Goal: Check status: Check status

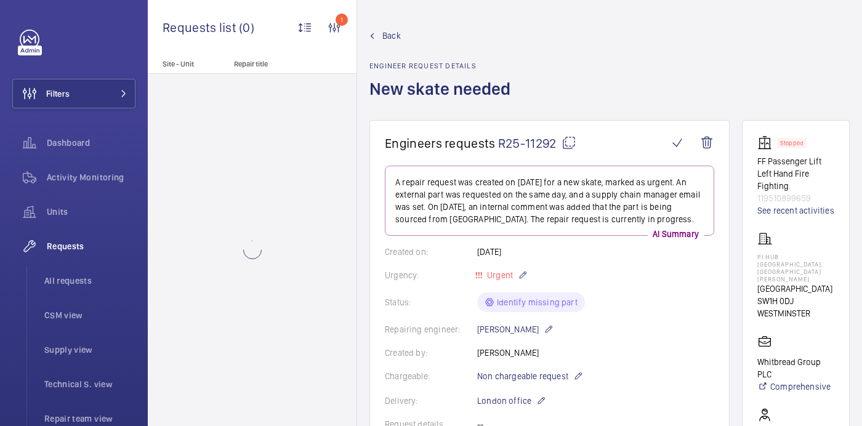
scroll to position [542, 0]
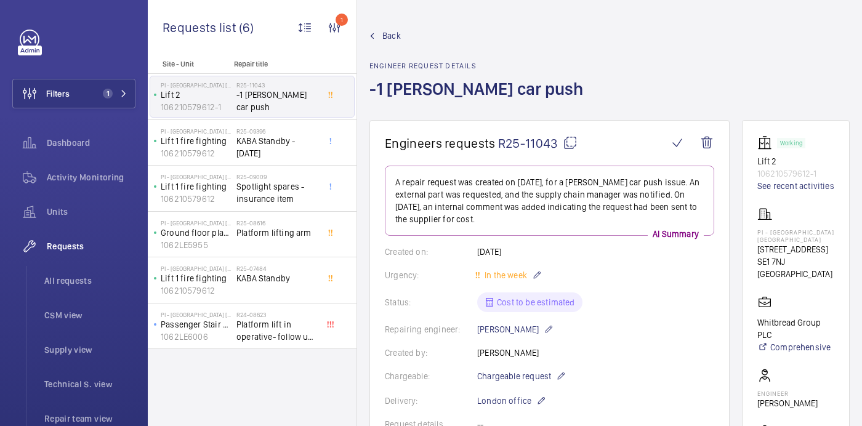
scroll to position [603, 0]
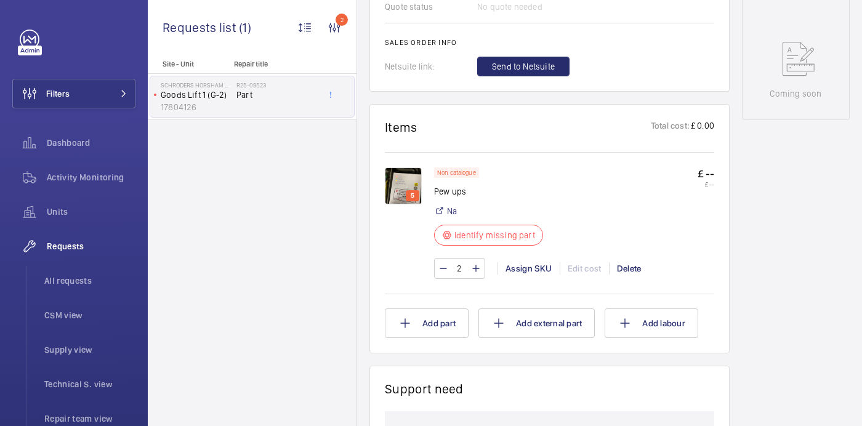
scroll to position [639, 0]
click at [422, 200] on div "5" at bounding box center [409, 223] width 49 height 111
click at [409, 198] on img at bounding box center [403, 186] width 37 height 37
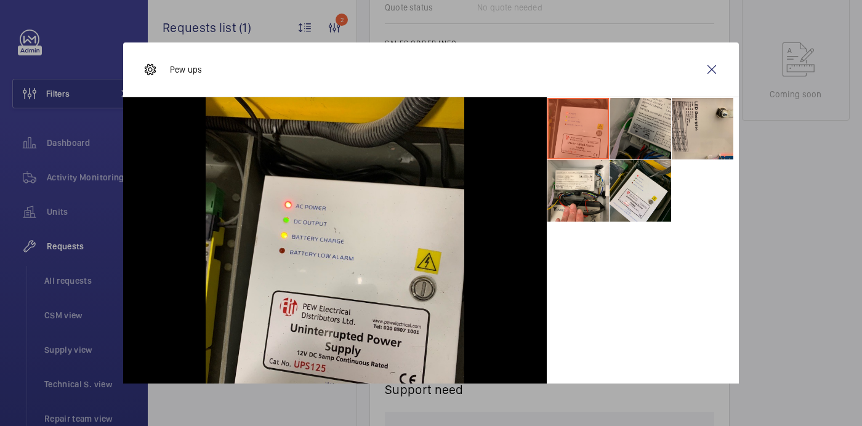
click at [658, 125] on li at bounding box center [641, 129] width 62 height 62
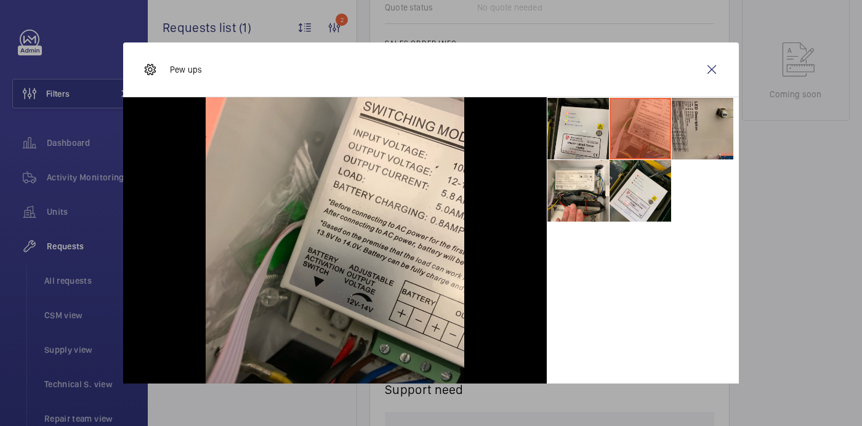
click at [697, 126] on li at bounding box center [703, 129] width 62 height 62
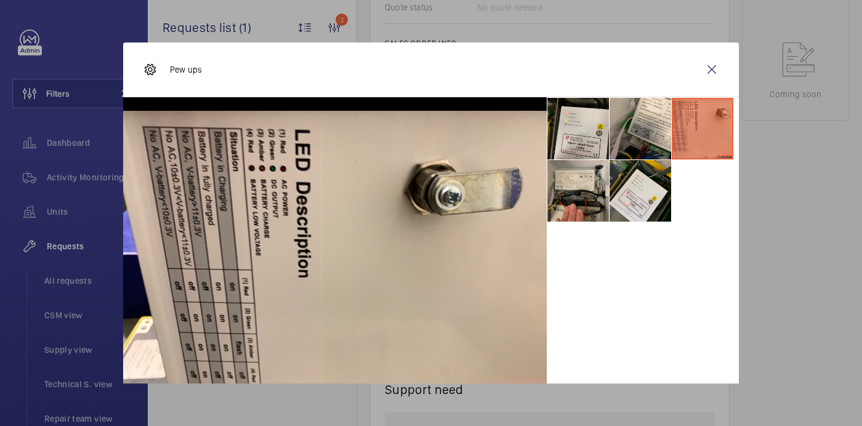
click at [583, 195] on li at bounding box center [579, 191] width 62 height 62
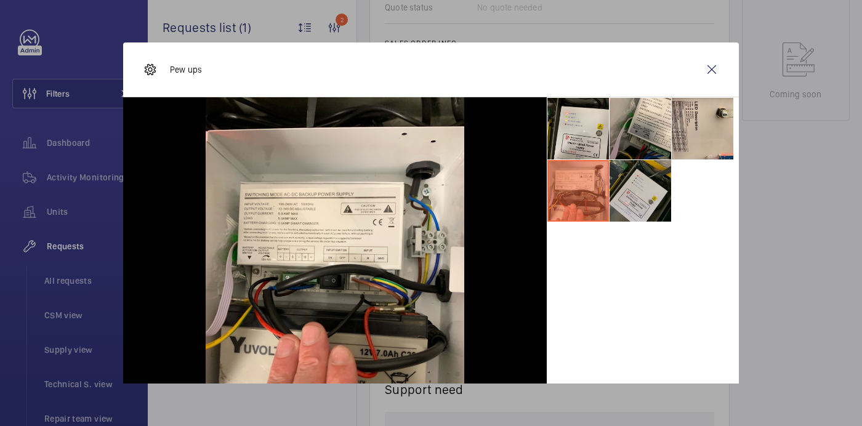
click at [641, 195] on li at bounding box center [641, 191] width 62 height 62
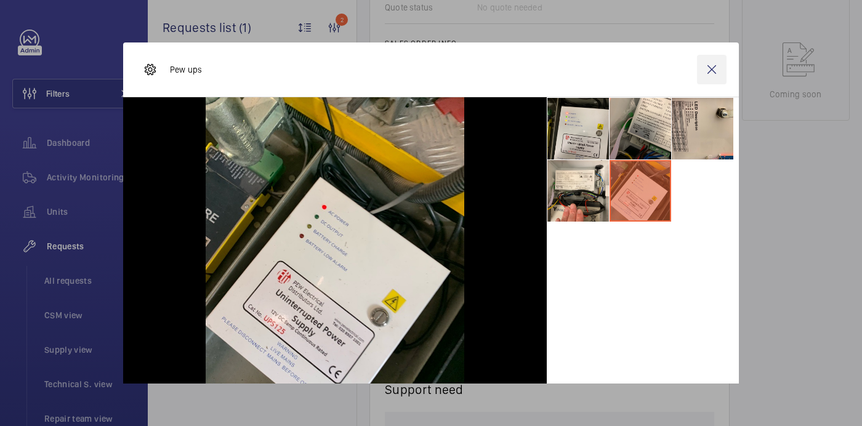
click at [709, 62] on wm-front-icon-button at bounding box center [712, 70] width 30 height 30
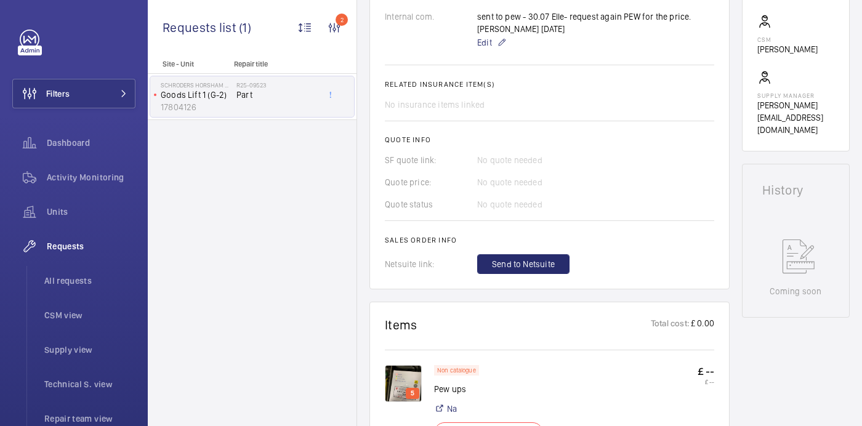
scroll to position [419, 0]
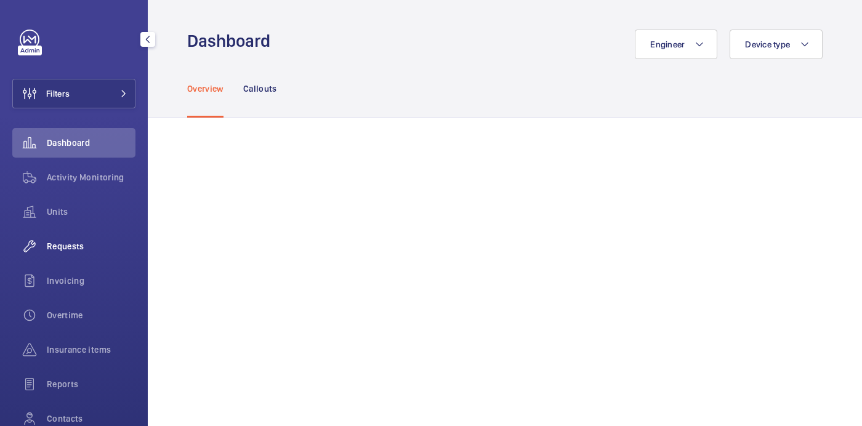
click at [73, 253] on div "Requests" at bounding box center [73, 247] width 123 height 30
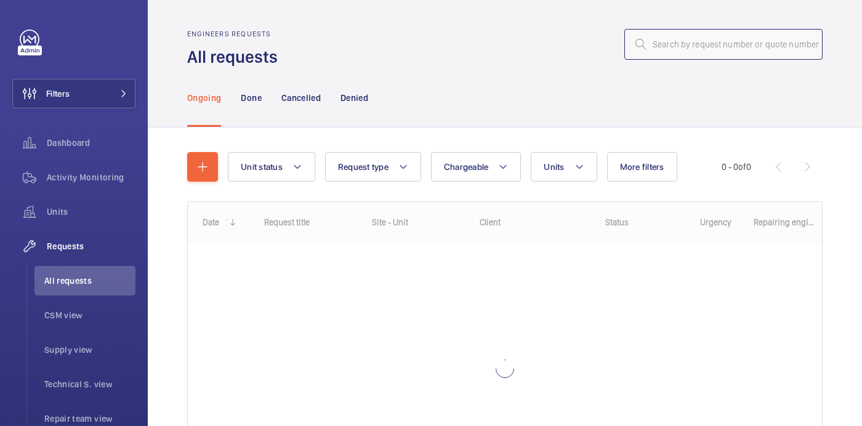
click at [711, 35] on input "text" at bounding box center [723, 44] width 198 height 31
paste input "R25-10682"
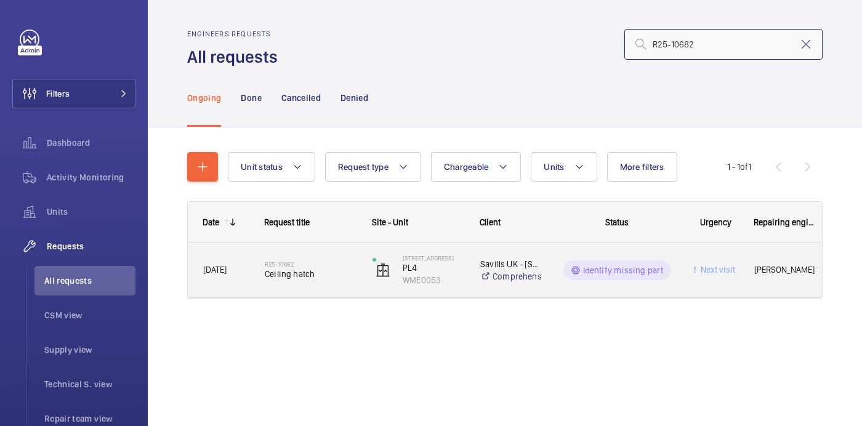
type input "R25-10682"
click at [277, 262] on h2 "R25-10682" at bounding box center [311, 264] width 92 height 7
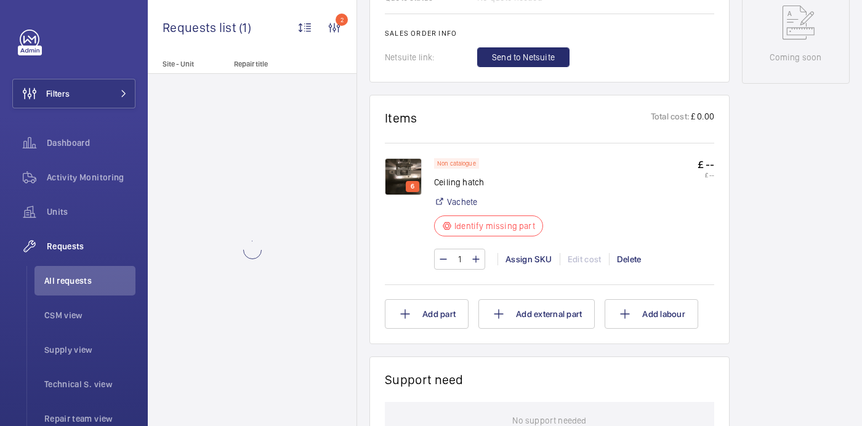
scroll to position [680, 0]
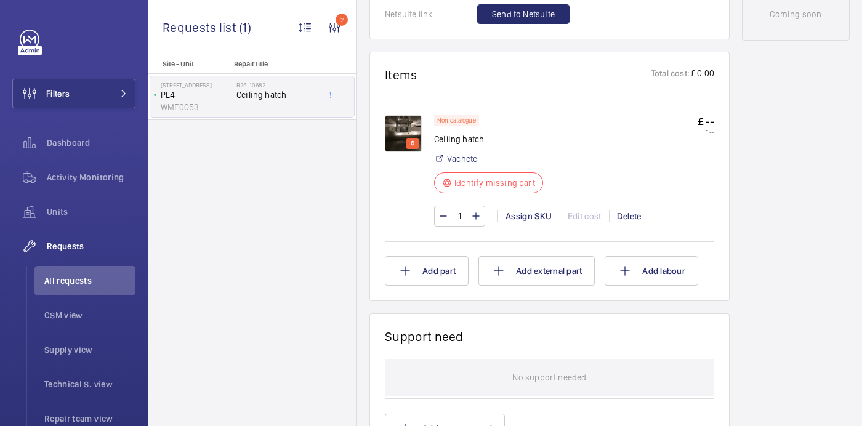
click at [409, 132] on img at bounding box center [403, 133] width 37 height 37
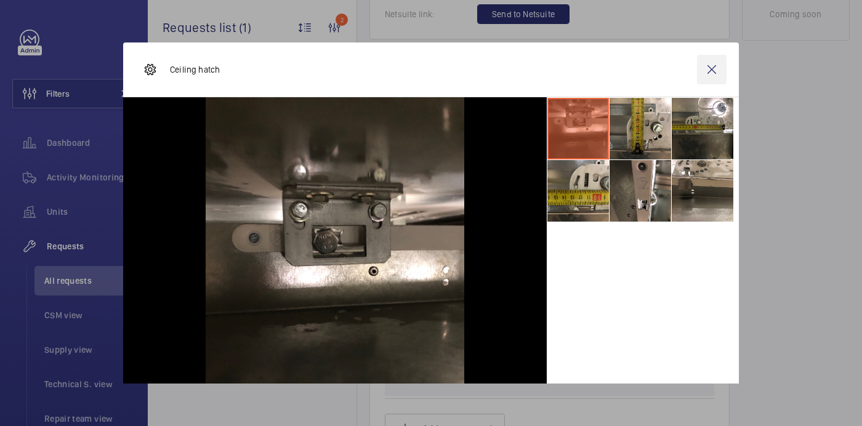
click at [710, 69] on wm-front-icon-button at bounding box center [712, 70] width 30 height 30
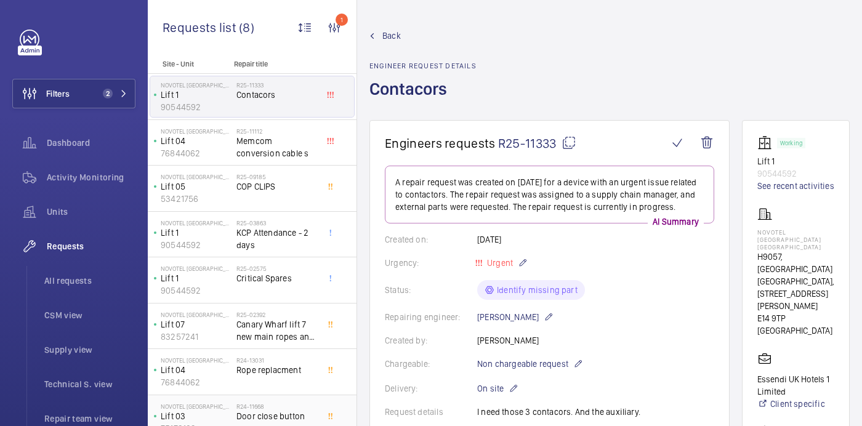
scroll to position [655, 0]
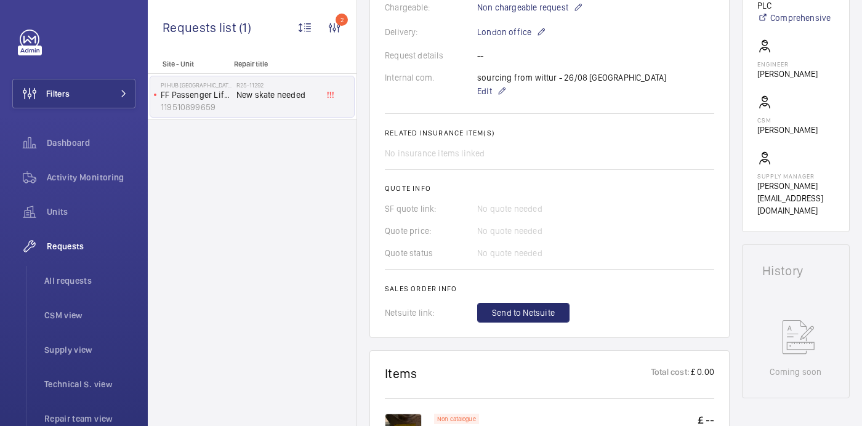
scroll to position [359, 0]
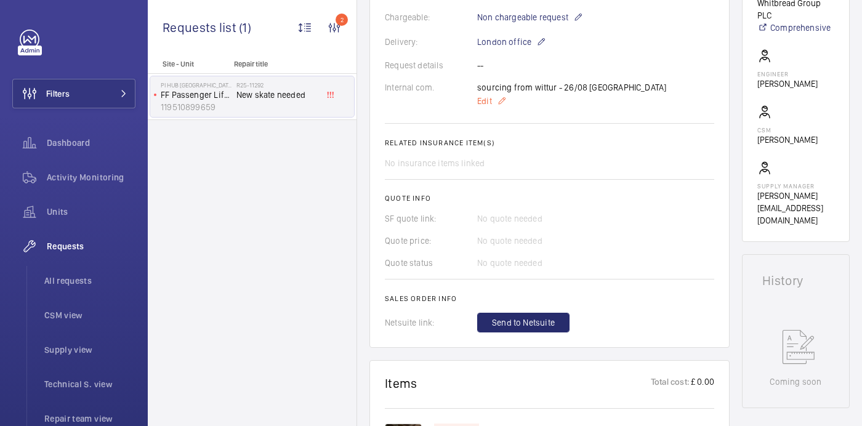
click at [483, 107] on span "Edit" at bounding box center [484, 101] width 15 height 12
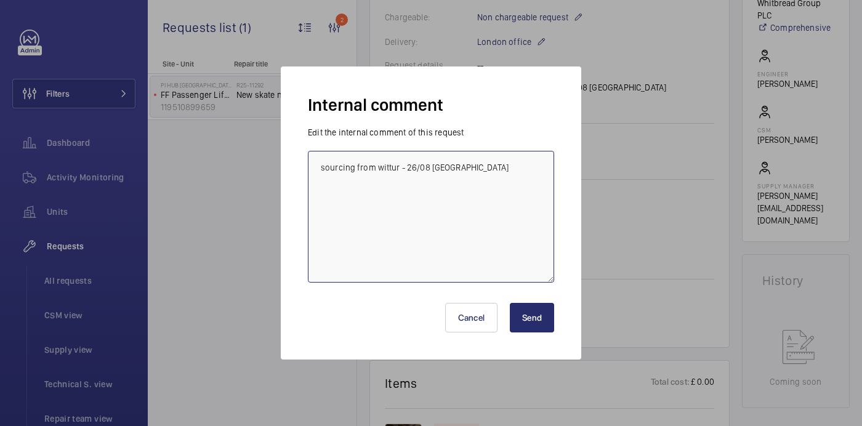
click at [469, 172] on textarea "sourcing from wittur - 26/08 india" at bounding box center [431, 217] width 246 height 132
type textarea "sourcing from wittur - 26/08 india ask matt about this - 26/08 india"
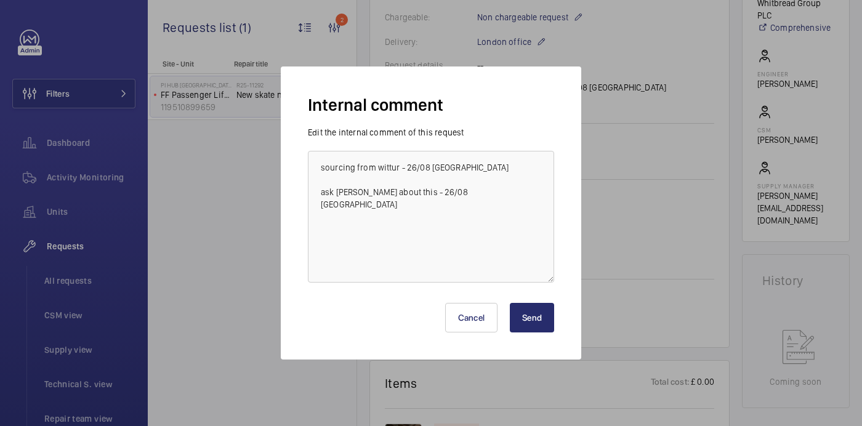
click at [542, 325] on button "Send" at bounding box center [532, 318] width 44 height 30
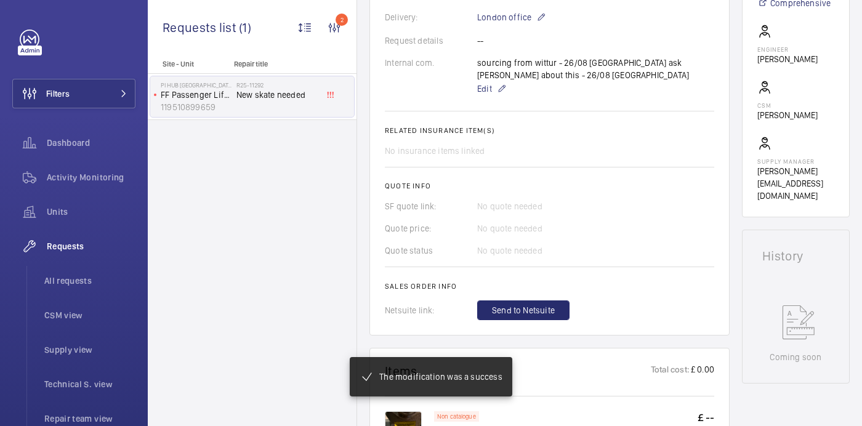
scroll to position [396, 0]
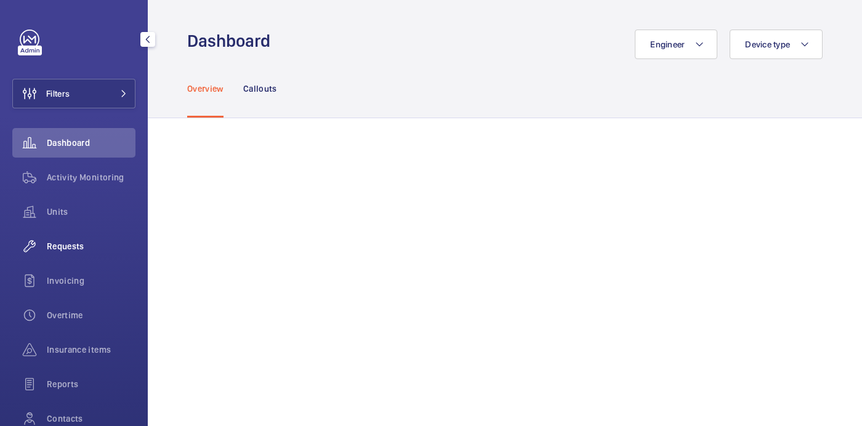
click at [84, 241] on span "Requests" at bounding box center [91, 246] width 89 height 12
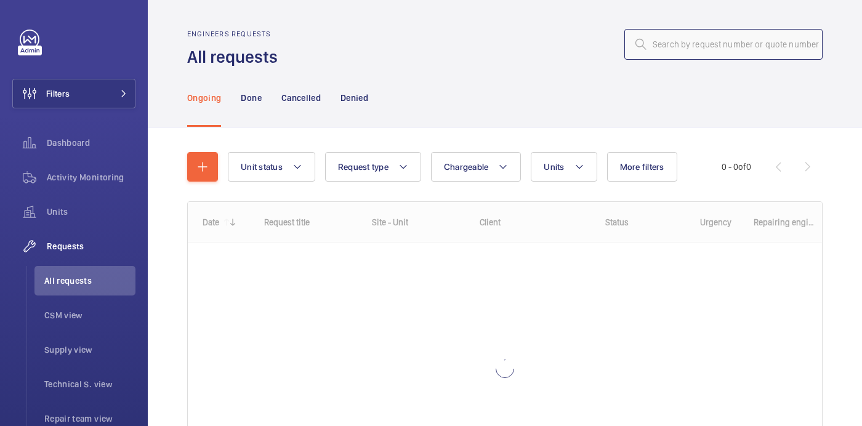
click at [668, 52] on input "text" at bounding box center [723, 44] width 198 height 31
paste input "R25-11166"
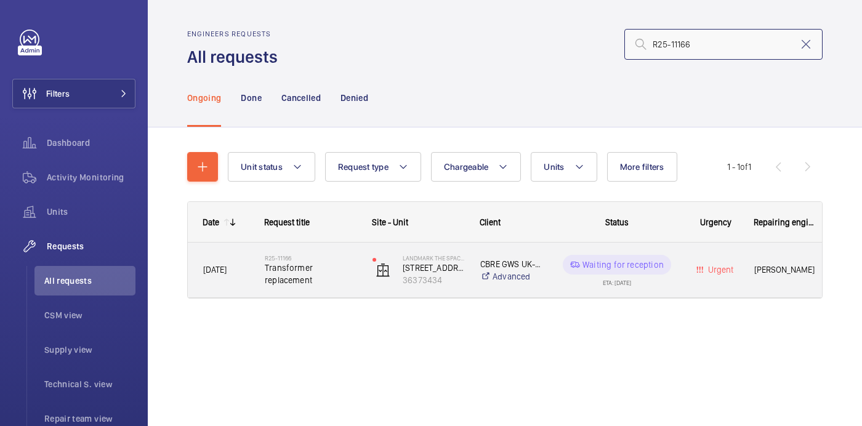
type input "R25-11166"
click at [280, 270] on span "Transformer replacement" at bounding box center [311, 274] width 92 height 25
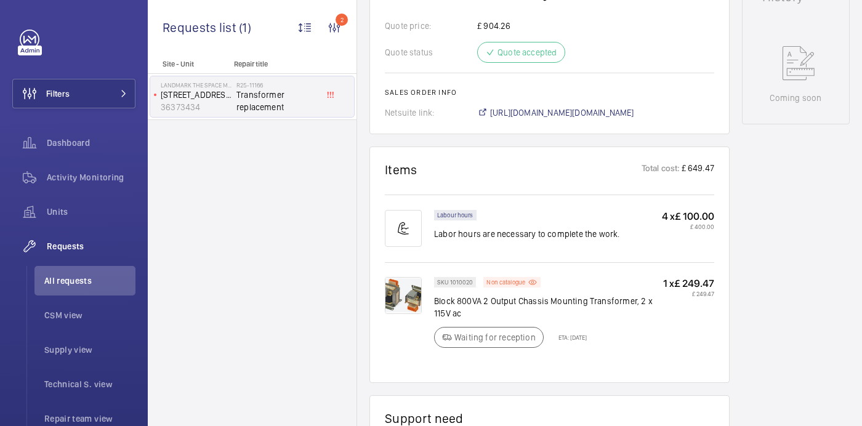
scroll to position [614, 0]
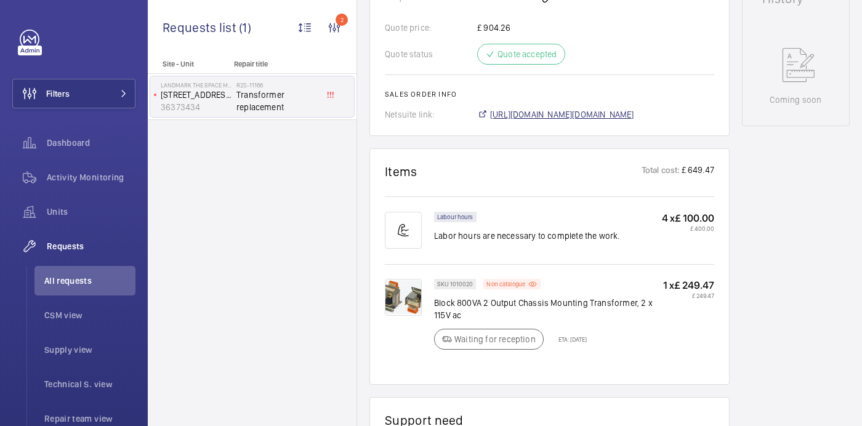
click at [601, 108] on span "[URL][DOMAIN_NAME][DOMAIN_NAME]" at bounding box center [562, 114] width 144 height 12
